Goal: Task Accomplishment & Management: Use online tool/utility

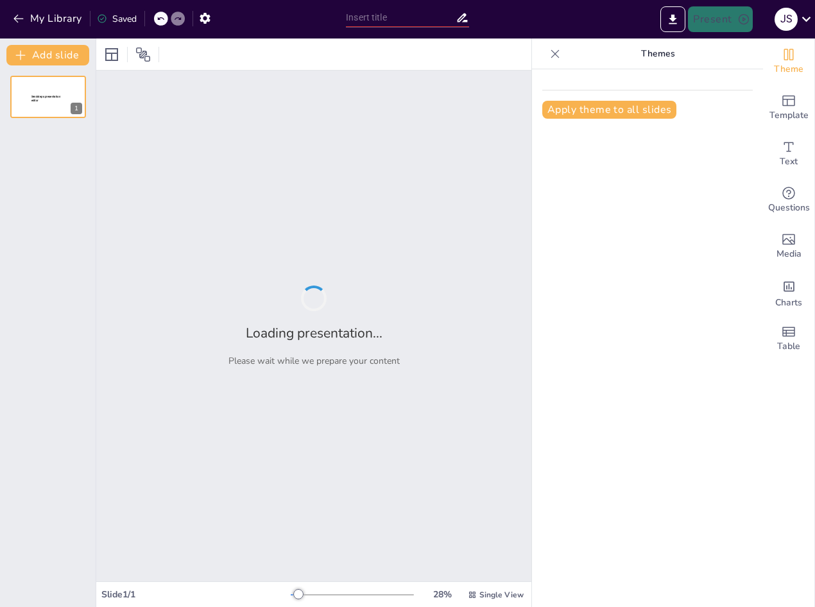
type input "Evolución del Cine: Un Análisis de las Películas a Través del Tiempo"
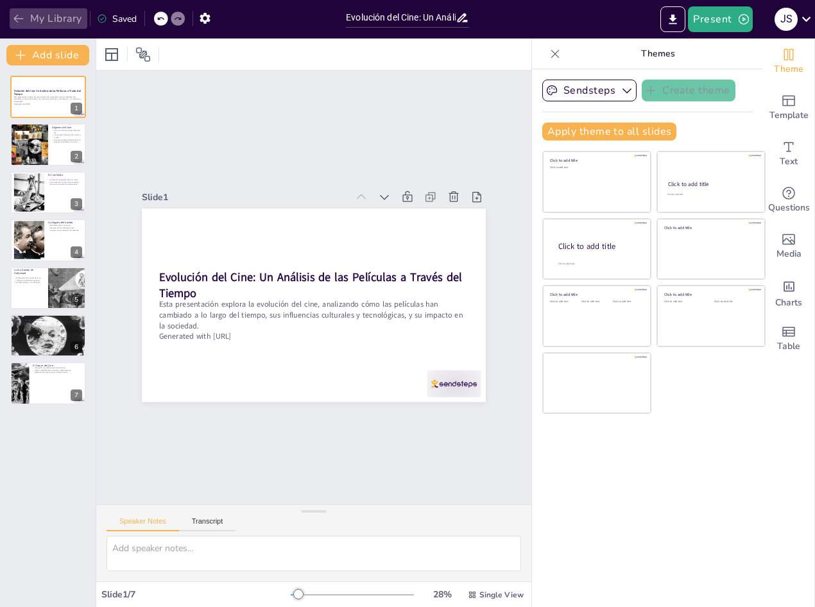
click at [28, 17] on button "My Library" at bounding box center [49, 18] width 78 height 21
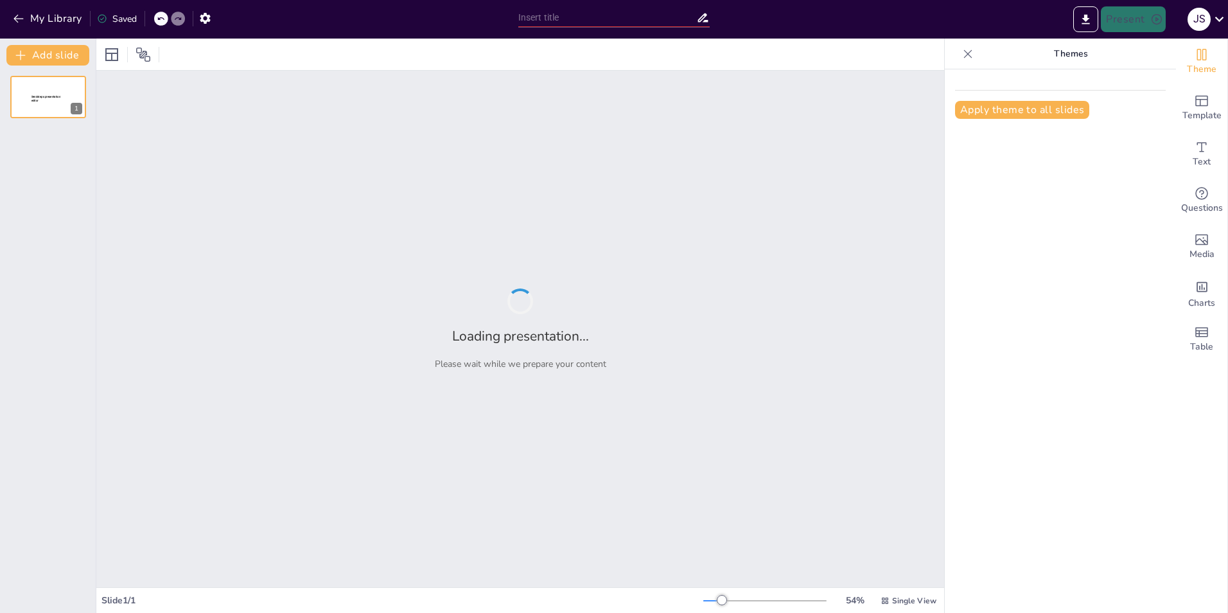
type input "Evolución de la Matemática: Desde la Antigüedad Hasta [DATE]"
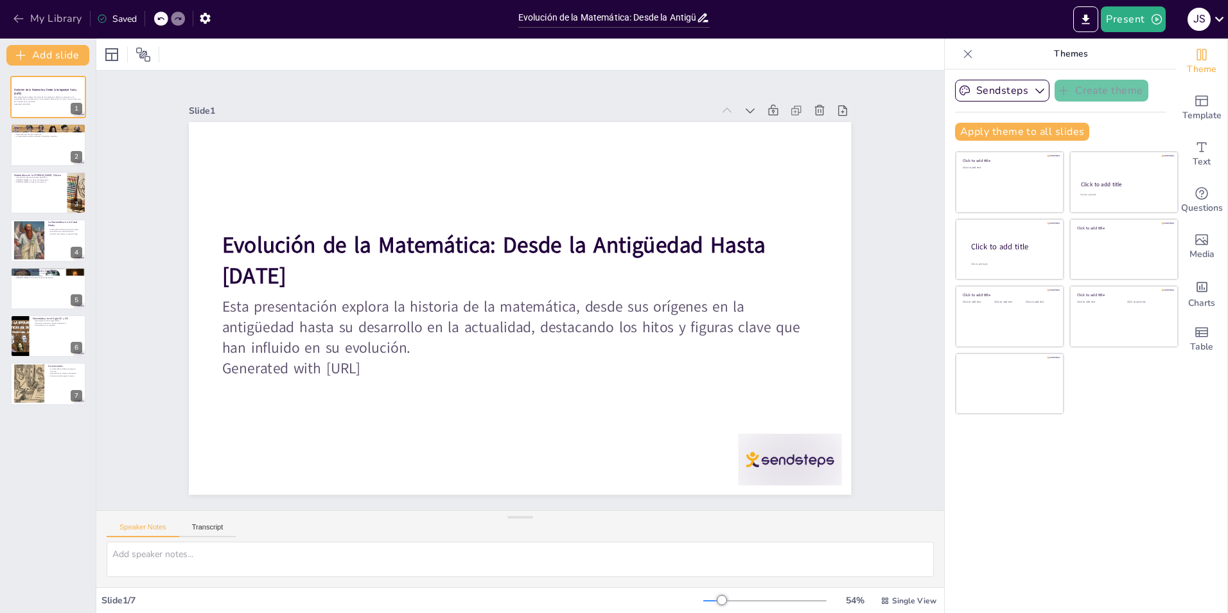
click at [58, 14] on button "My Library" at bounding box center [49, 18] width 78 height 21
